Goal: Information Seeking & Learning: Compare options

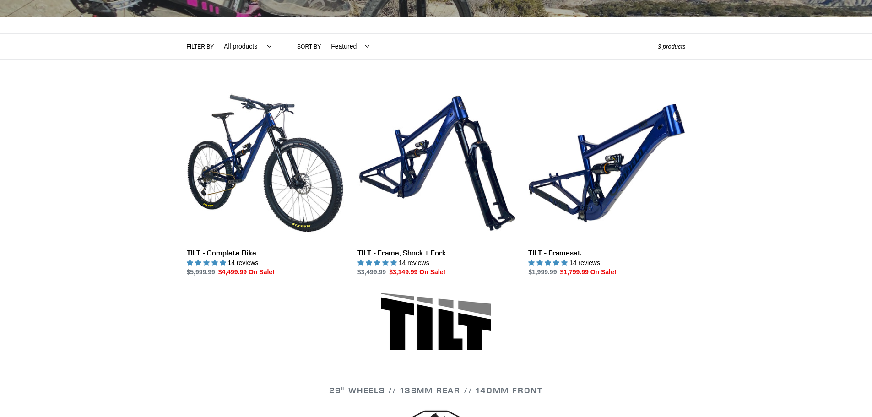
scroll to position [229, 0]
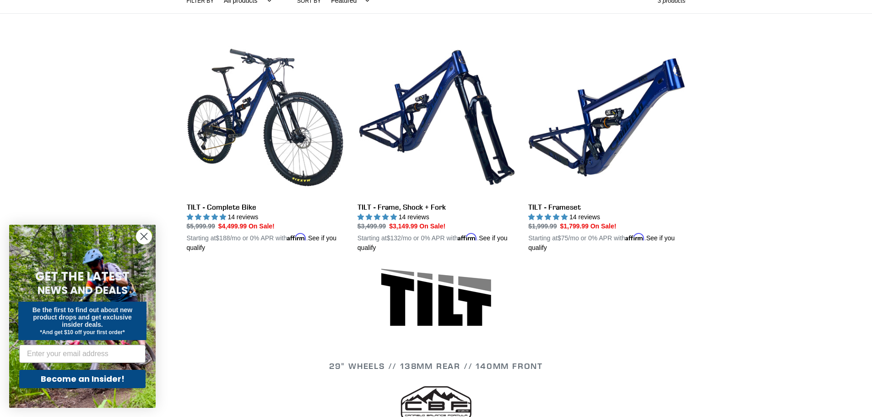
click at [147, 238] on circle "Close dialog" at bounding box center [143, 236] width 15 height 15
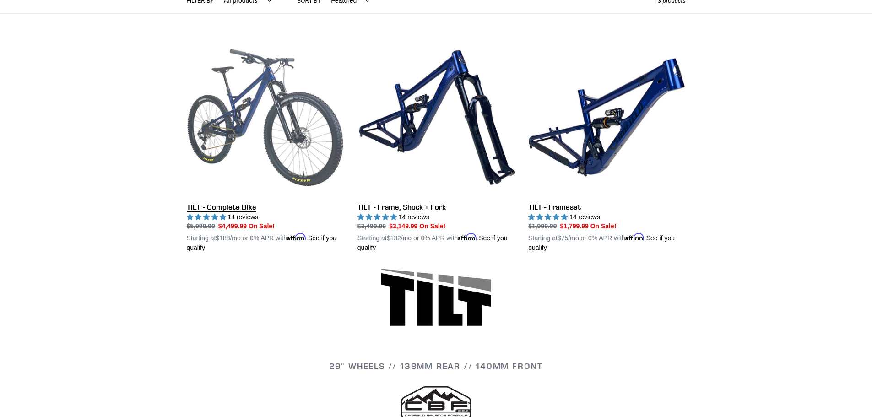
click at [261, 120] on link "TILT - Complete Bike" at bounding box center [265, 146] width 157 height 214
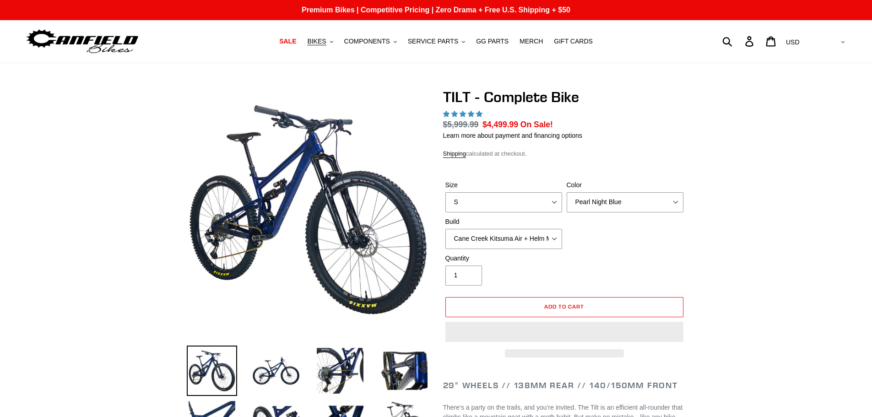
select select "highest-rating"
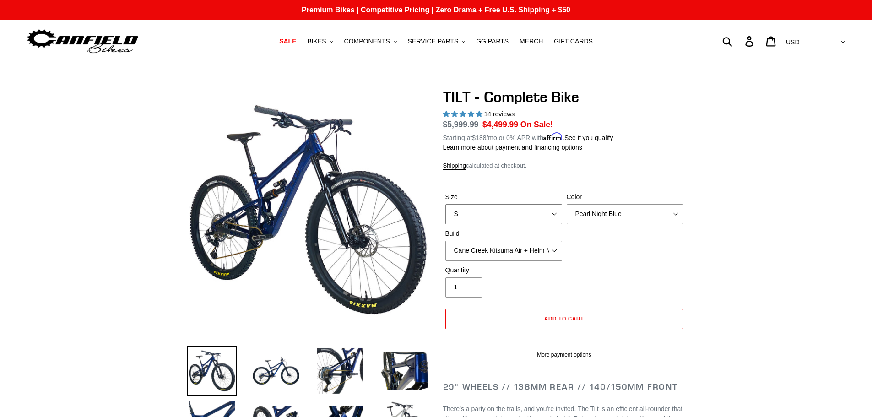
click at [557, 214] on select "S M L" at bounding box center [504, 214] width 117 height 20
select select "M"
click at [446, 204] on select "S M L" at bounding box center [504, 214] width 117 height 20
click at [601, 247] on div "Size S M L Color Pearl Night Blue Stealth Silver Raw Build Cane Creek Kitsuma A…" at bounding box center [564, 228] width 243 height 73
click at [555, 247] on select "Cane Creek Kitsuma Air + Helm MKII 140 + SRAM GX Cane Creek Kitsuma Air + Helm …" at bounding box center [504, 251] width 117 height 20
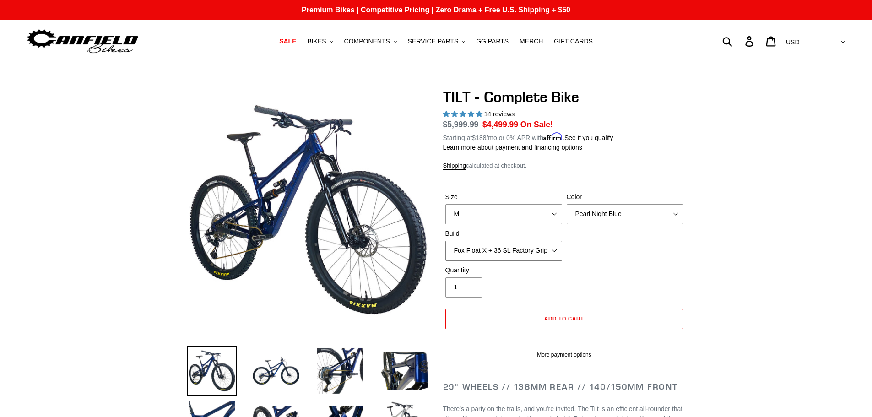
click at [446, 241] on select "Cane Creek Kitsuma Air + Helm MKII 140 + SRAM GX Cane Creek Kitsuma Air + Helm …" at bounding box center [504, 251] width 117 height 20
click at [552, 253] on select "Cane Creek Kitsuma Air + Helm MKII 140 + SRAM GX Cane Creek Kitsuma Air + Helm …" at bounding box center [504, 251] width 117 height 20
select select "Fox Float X + 36 SL Factory Grip X 140 + SRAM XO"
click at [446, 241] on select "Cane Creek Kitsuma Air + Helm MKII 140 + SRAM GX Cane Creek Kitsuma Air + Helm …" at bounding box center [504, 251] width 117 height 20
click at [581, 279] on div "Quantity 1" at bounding box center [564, 284] width 243 height 37
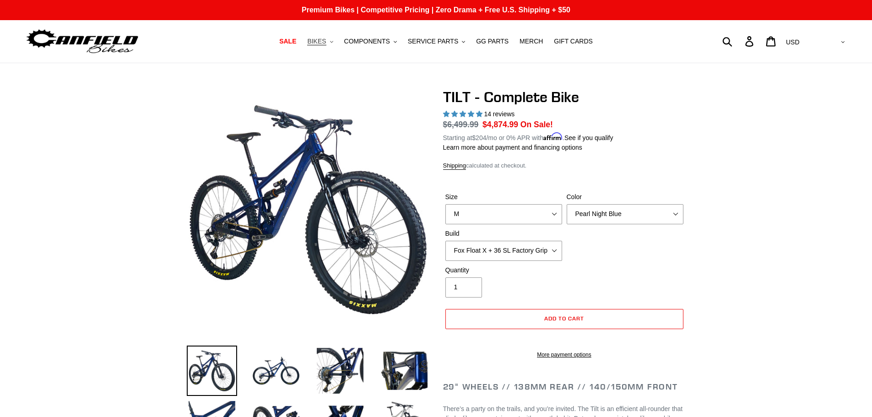
click at [337, 42] on button "BIKES .cls-1{fill:#231f20}" at bounding box center [320, 41] width 35 height 12
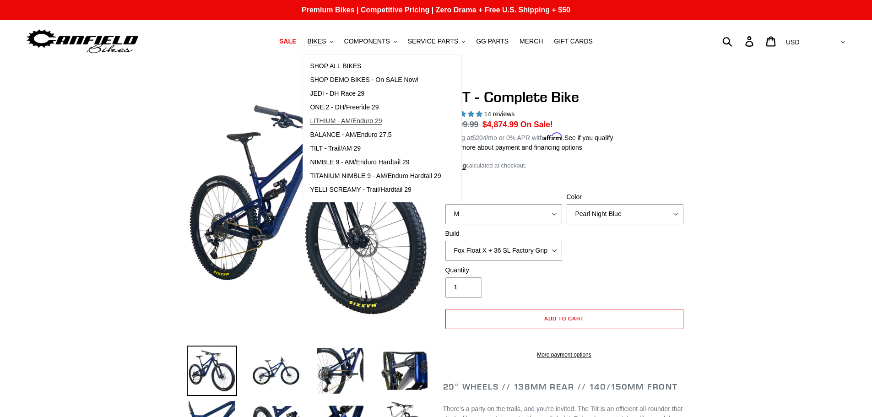
click at [353, 120] on span "LITHIUM - AM/Enduro 29" at bounding box center [346, 121] width 72 height 8
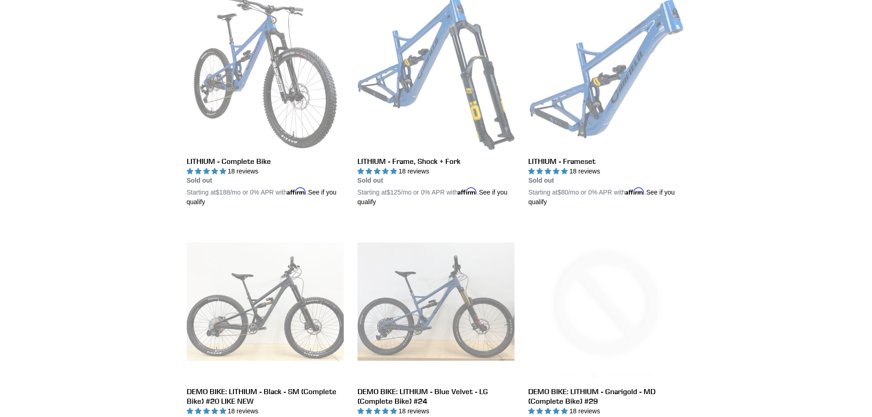
scroll to position [92, 0]
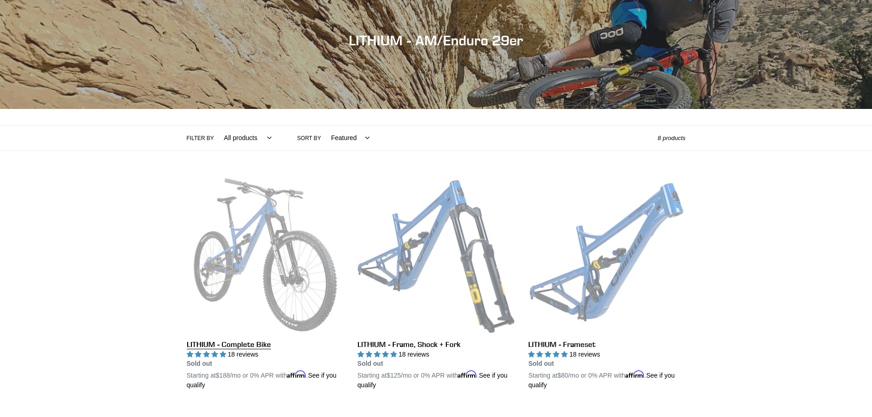
click at [280, 231] on link "LITHIUM - Complete Bike" at bounding box center [265, 283] width 157 height 214
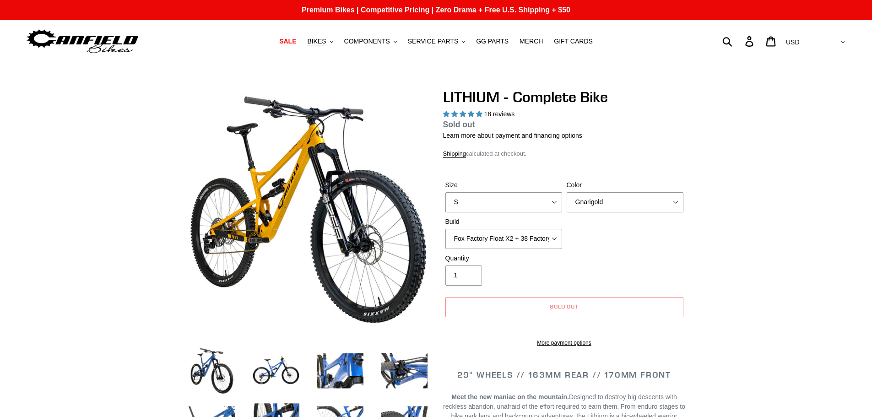
select select "highest-rating"
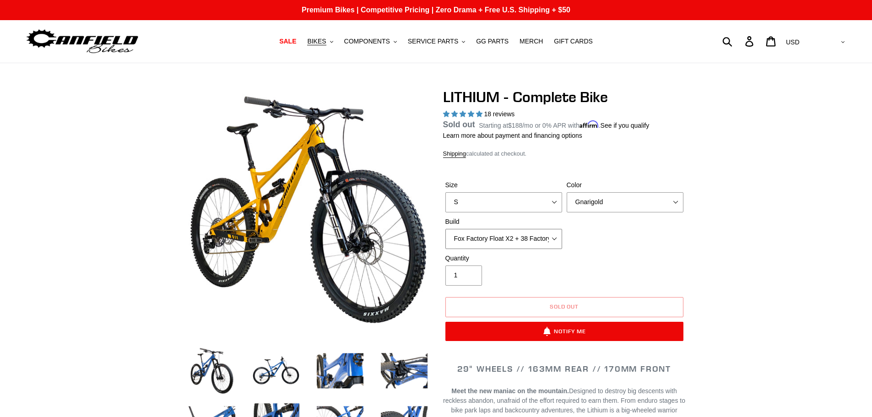
click at [552, 242] on select "Fox Factory Float X2 + 38 Factory Grip 2 170 + SRAM GX Fox Factory Float X2 + 3…" at bounding box center [504, 239] width 117 height 20
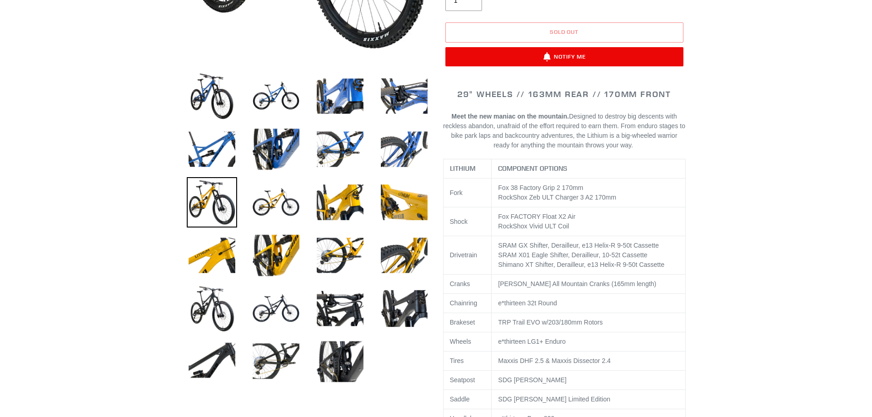
scroll to position [46, 0]
